Goal: Information Seeking & Learning: Learn about a topic

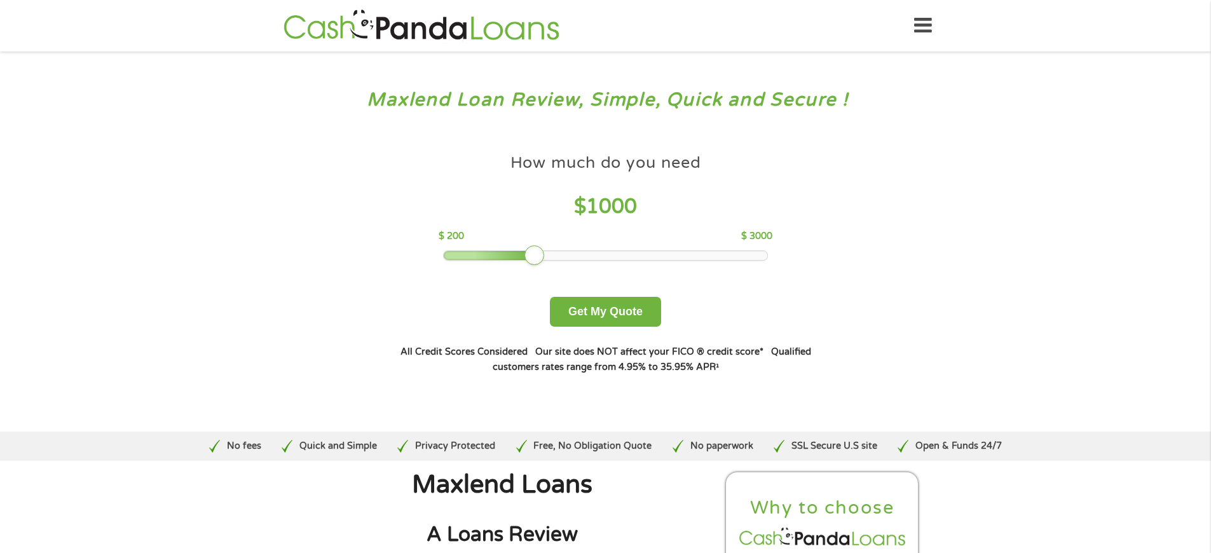
scroll to position [3456, 0]
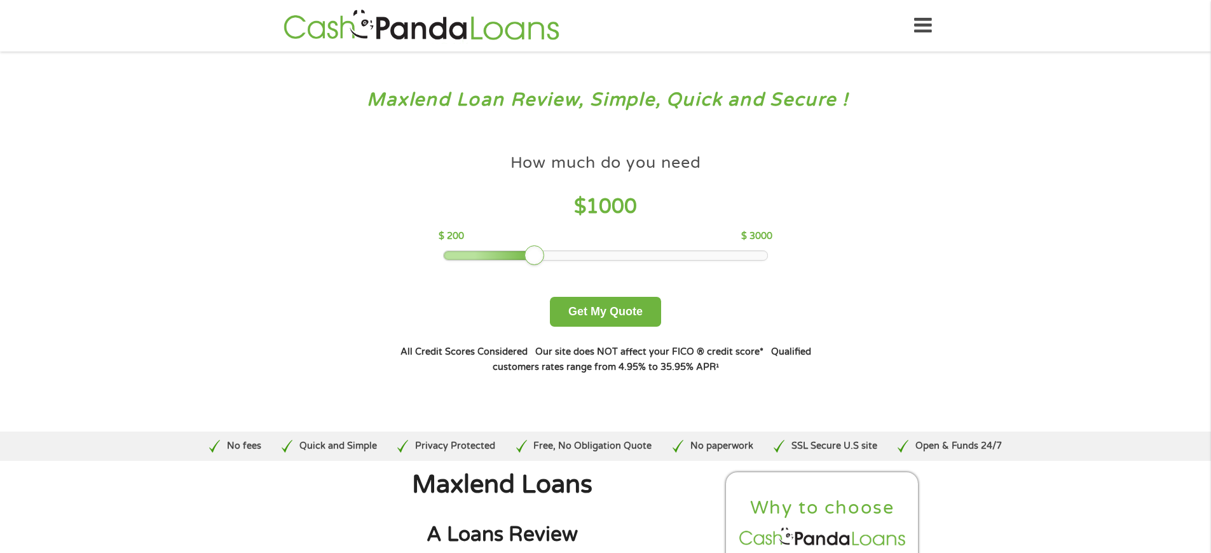
scroll to position [4405, 0]
